Goal: Entertainment & Leisure: Consume media (video, audio)

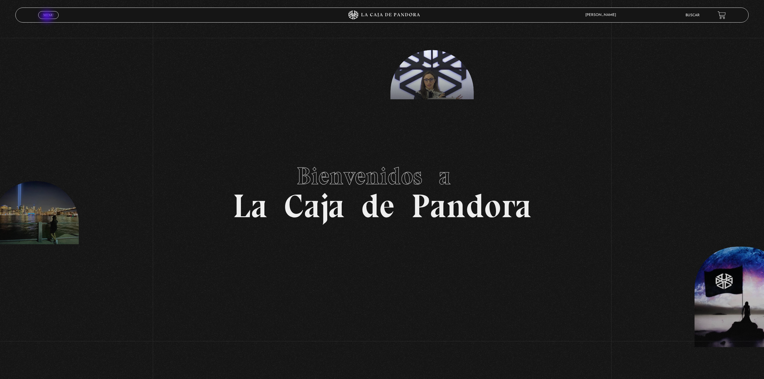
click at [47, 17] on span "Menu" at bounding box center [48, 15] width 10 height 4
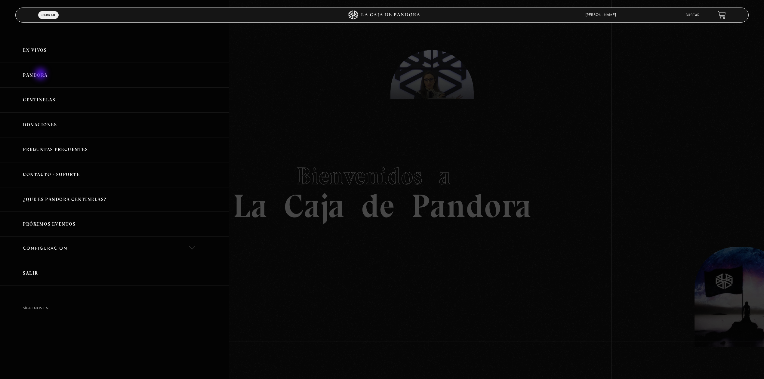
click at [41, 75] on link "Pandora" at bounding box center [114, 75] width 229 height 25
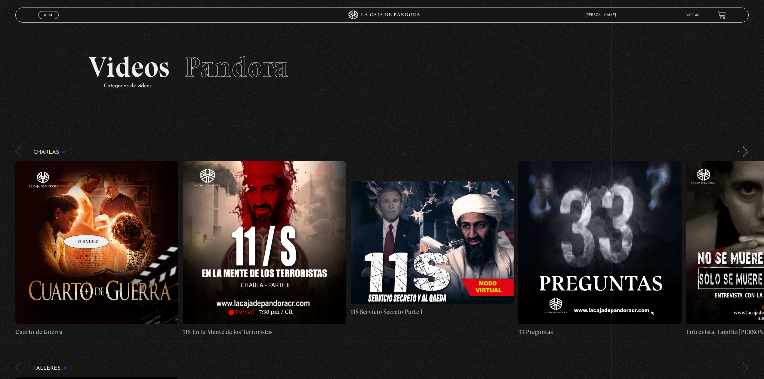
click at [78, 225] on figure at bounding box center [96, 242] width 163 height 163
click at [97, 246] on figure at bounding box center [96, 242] width 163 height 163
